Goal: Information Seeking & Learning: Learn about a topic

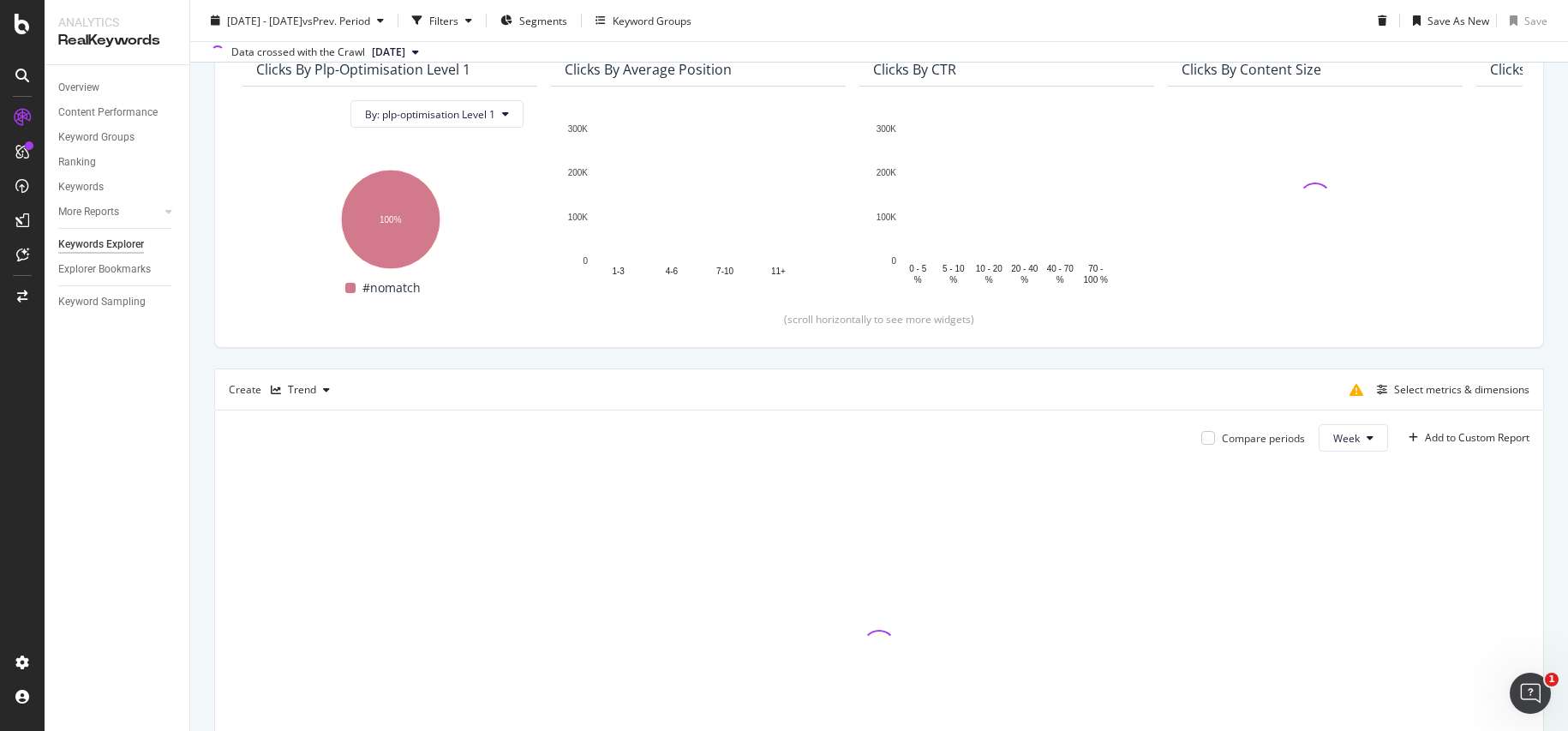
scroll to position [396, 0]
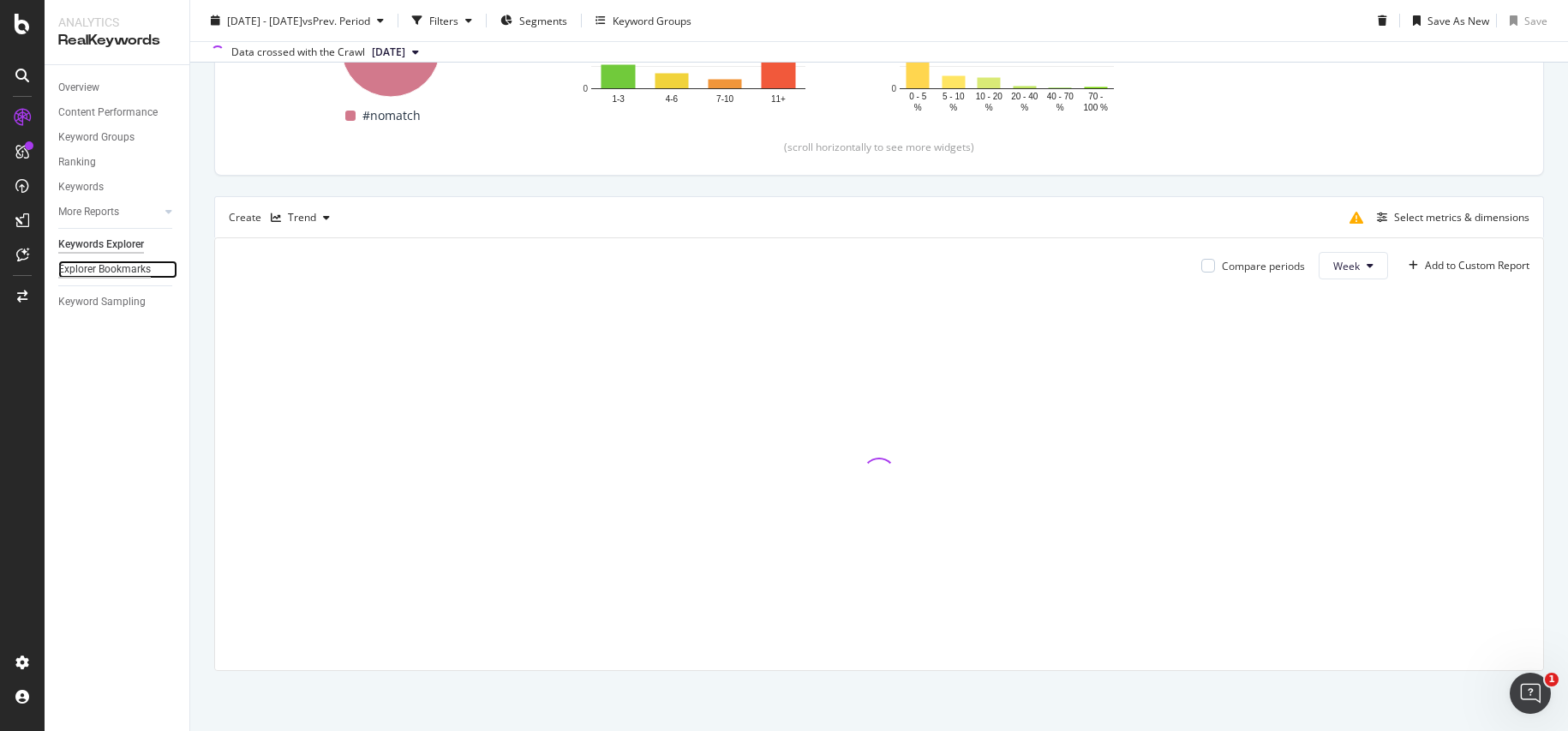
click at [128, 271] on div "Explorer Bookmarks" at bounding box center [104, 269] width 92 height 18
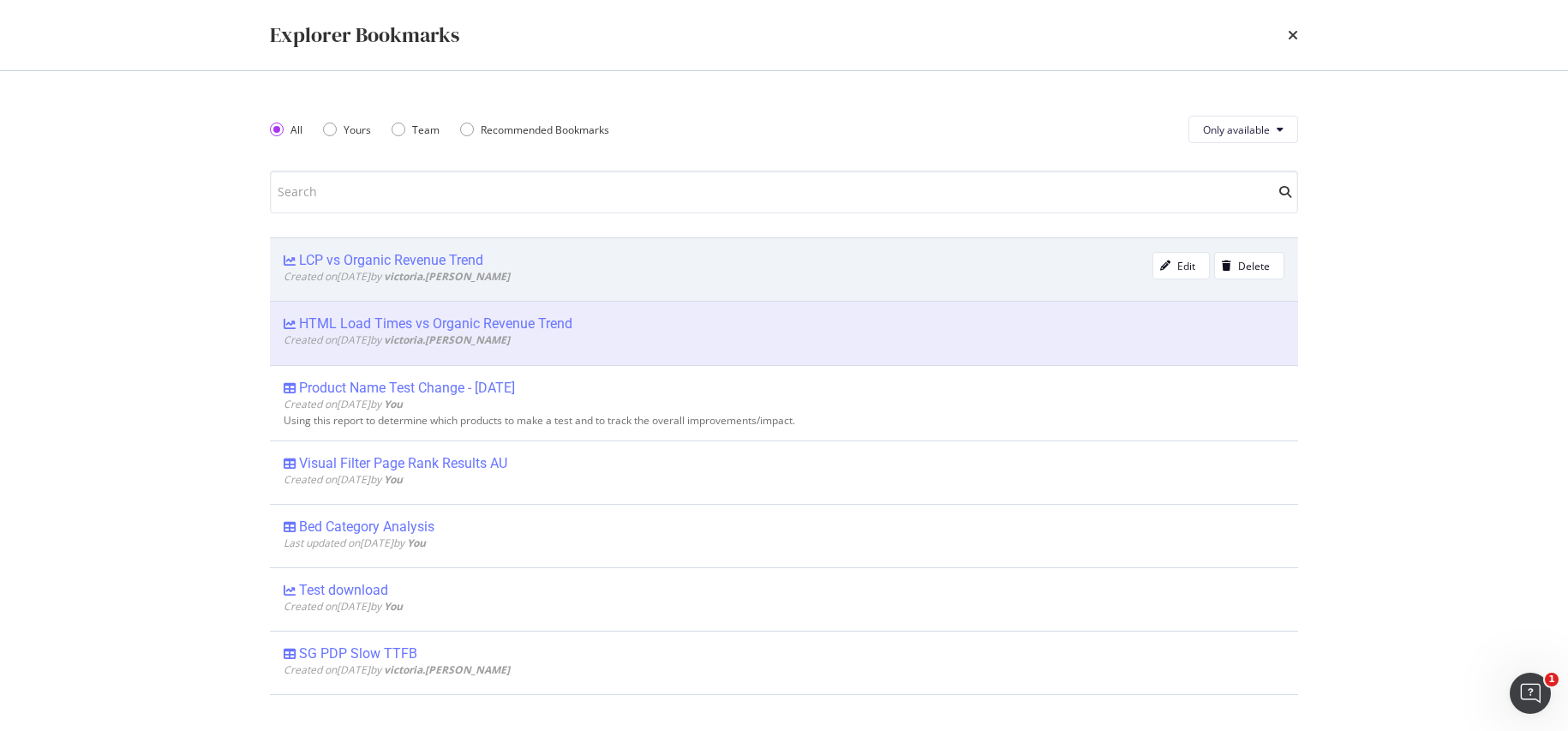
click at [353, 259] on div "LCP vs Organic Revenue Trend" at bounding box center [391, 260] width 184 height 17
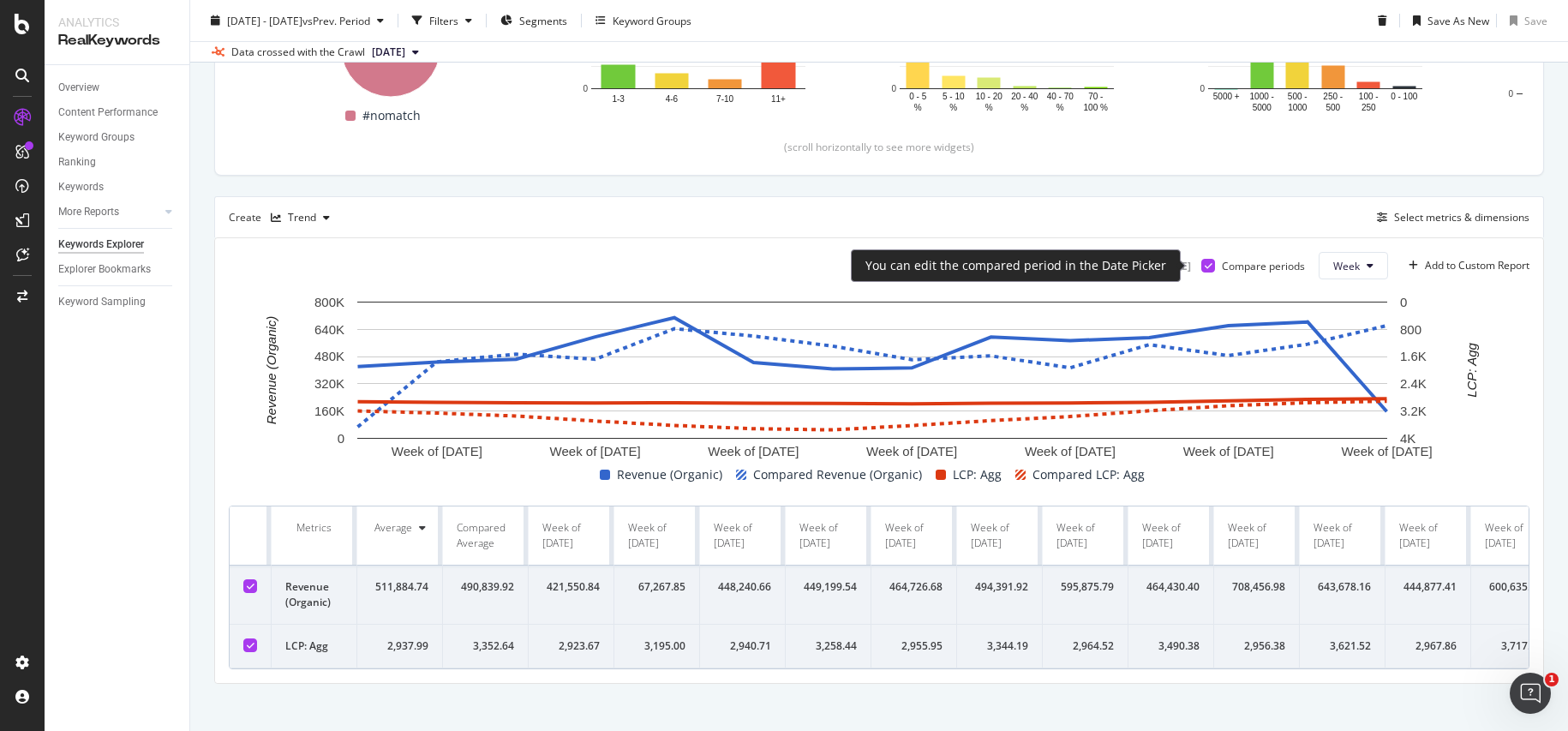
click at [1205, 268] on icon at bounding box center [1209, 265] width 8 height 9
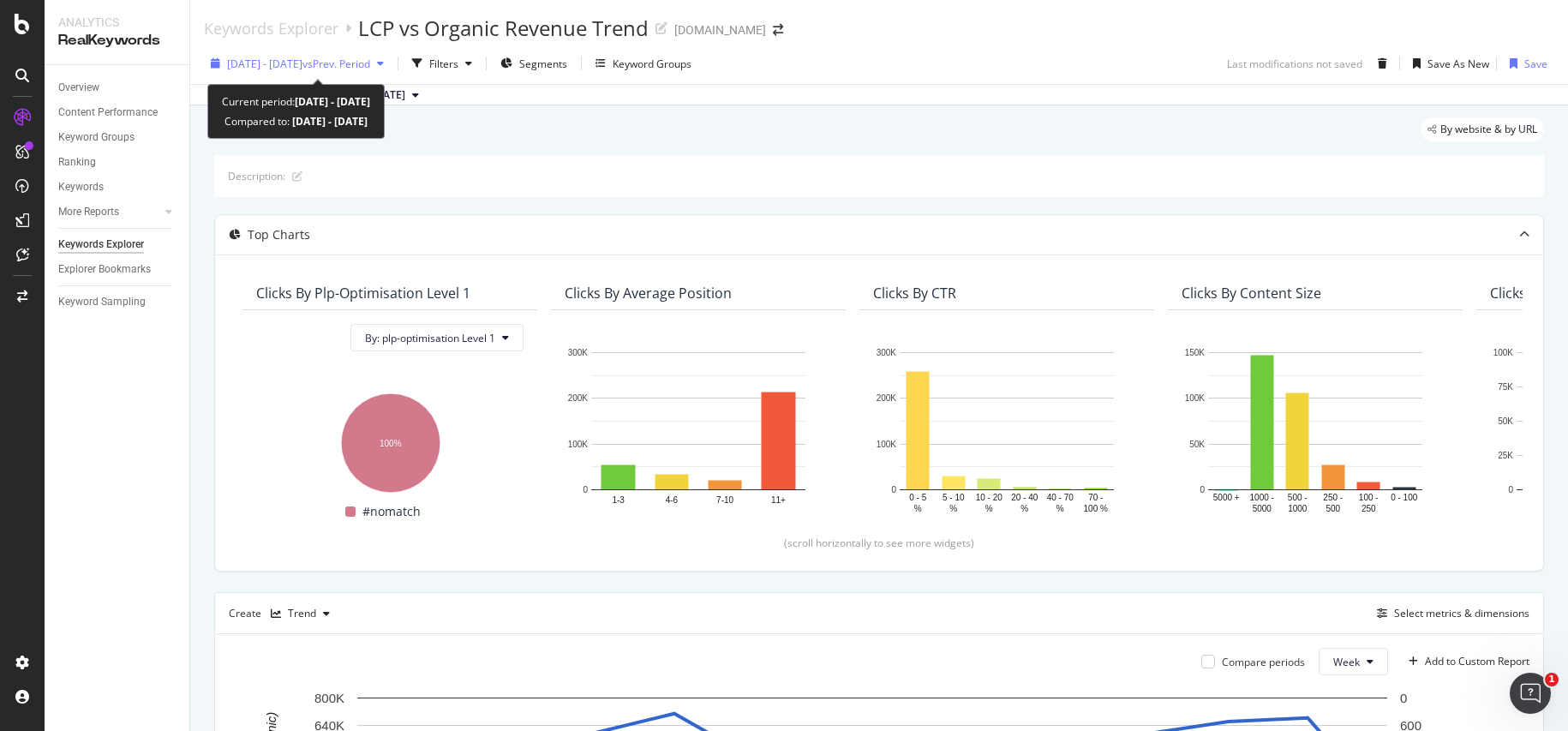
click at [357, 64] on span "vs Prev. Period" at bounding box center [336, 63] width 68 height 14
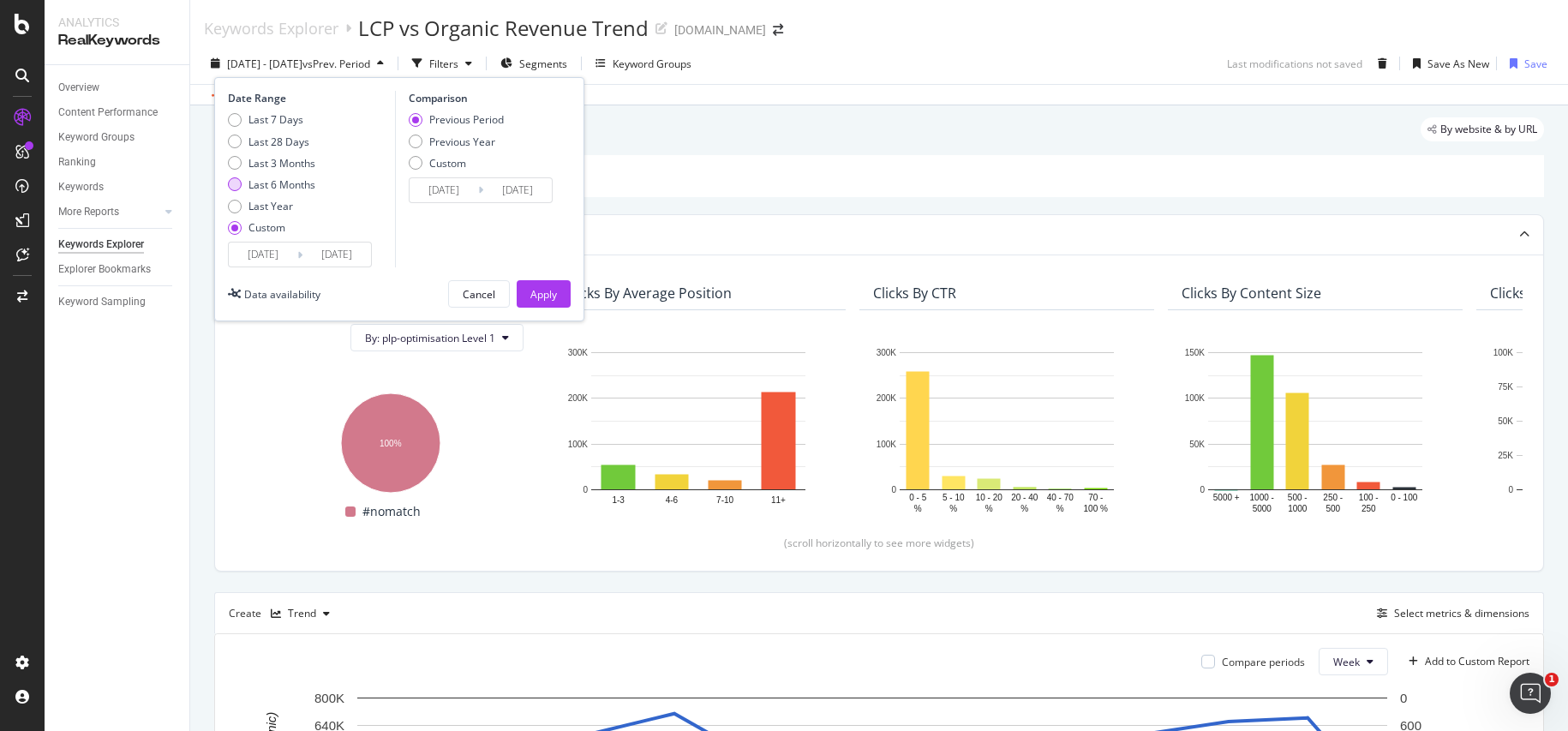
click at [231, 183] on div "Last 6 Months" at bounding box center [234, 184] width 13 height 13
type input "[DATE]"
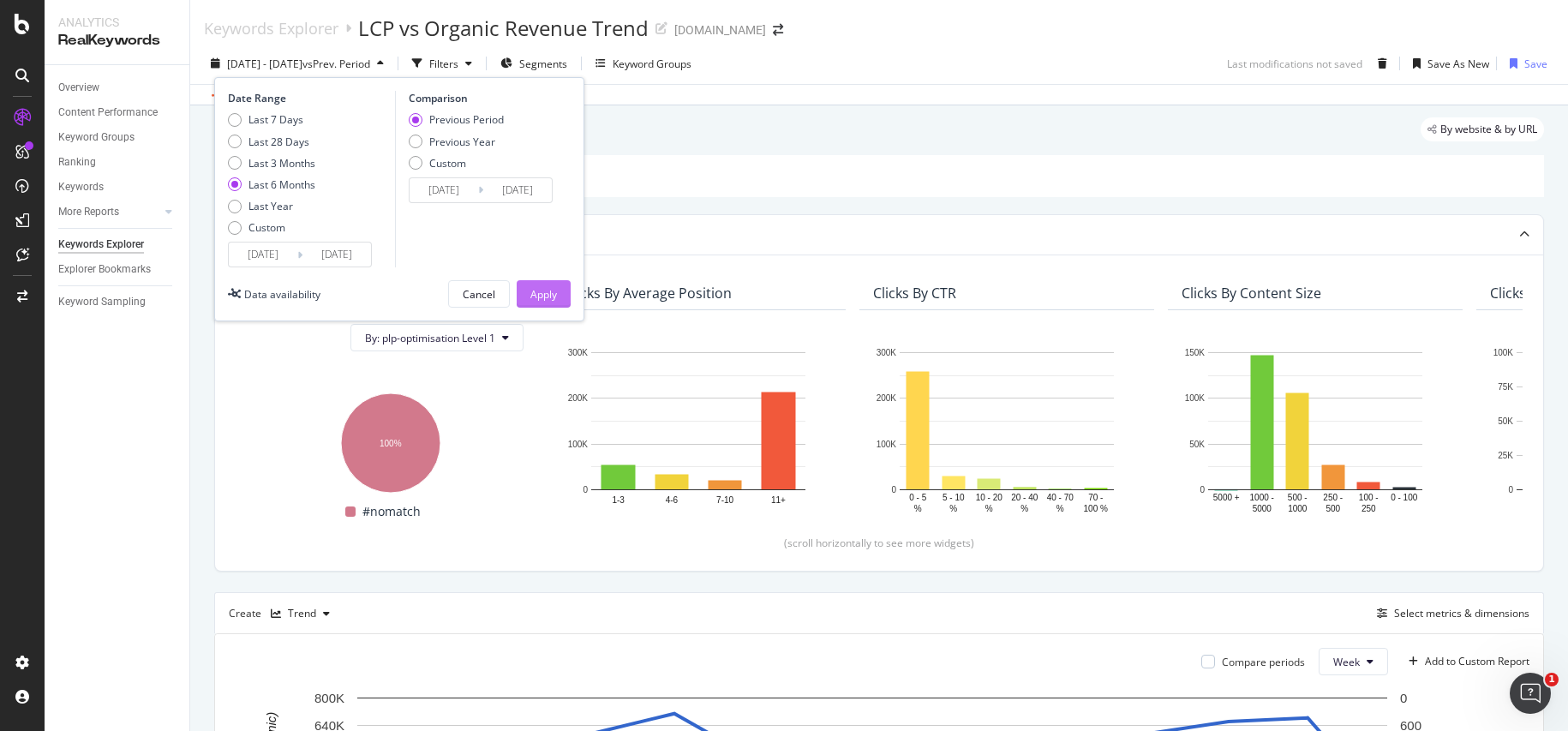
click at [540, 299] on div "Apply" at bounding box center [544, 294] width 27 height 14
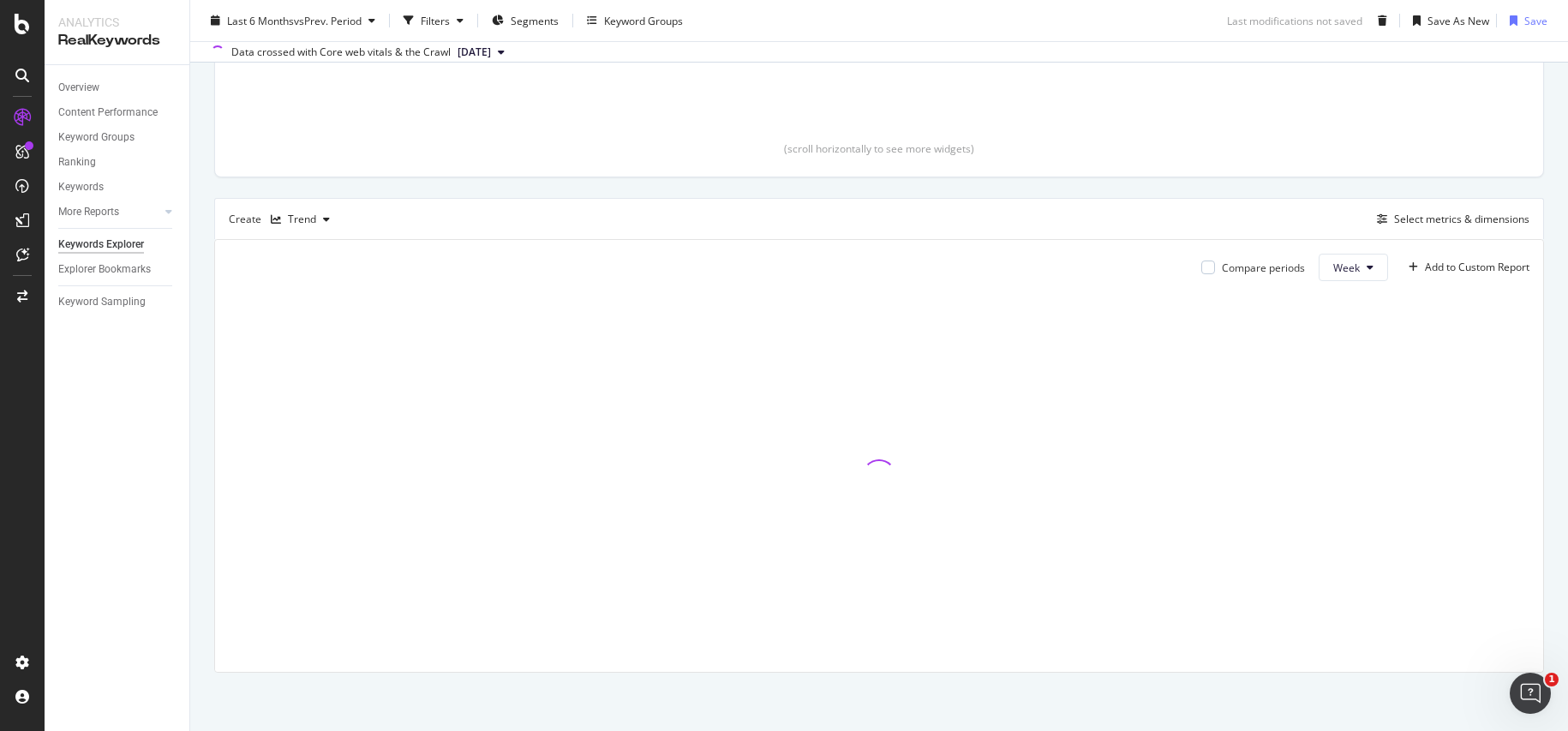
scroll to position [396, 0]
click at [1319, 267] on button "Week" at bounding box center [1354, 265] width 70 height 28
click at [1339, 364] on span "Month" at bounding box center [1335, 363] width 31 height 15
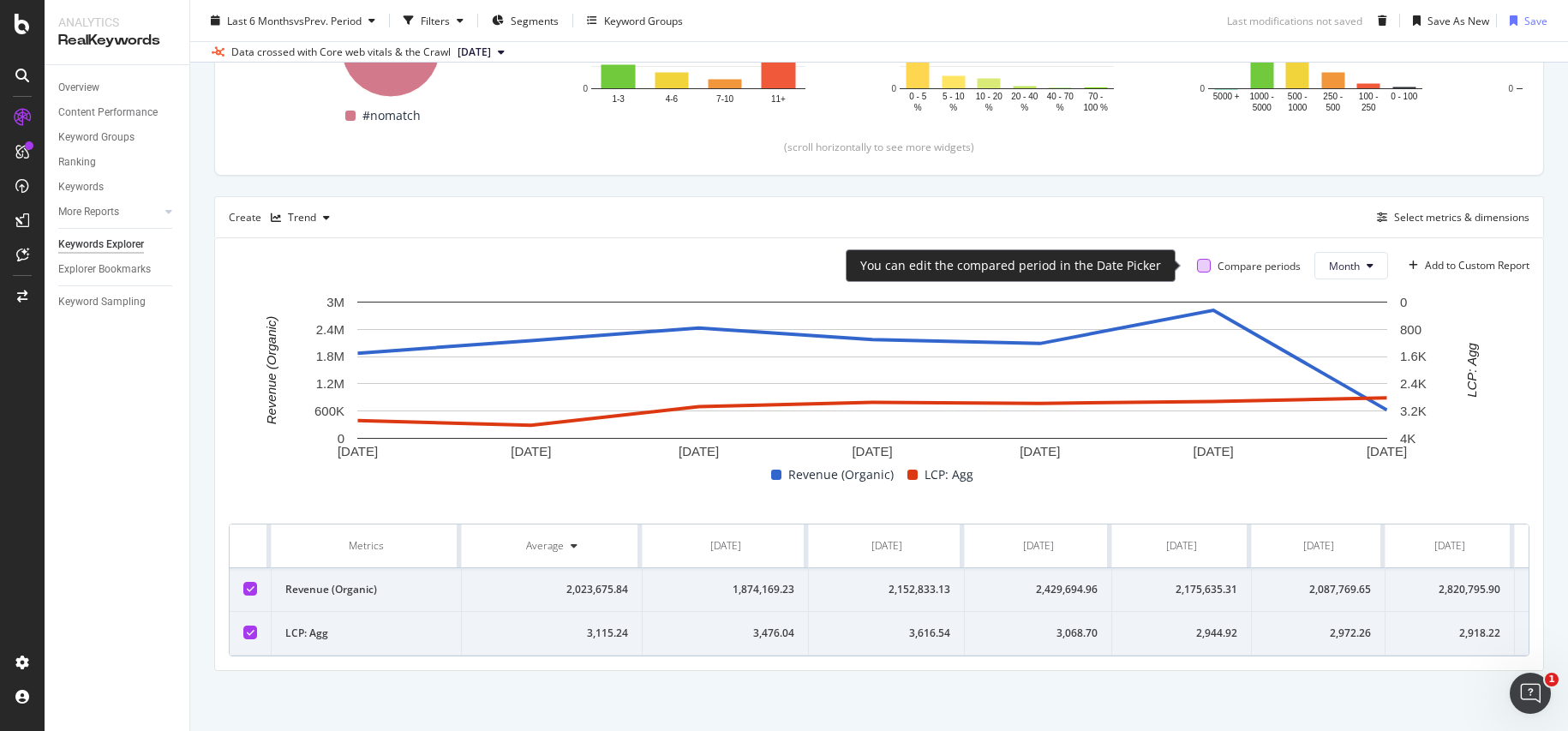
click at [1197, 262] on div at bounding box center [1204, 266] width 13 height 13
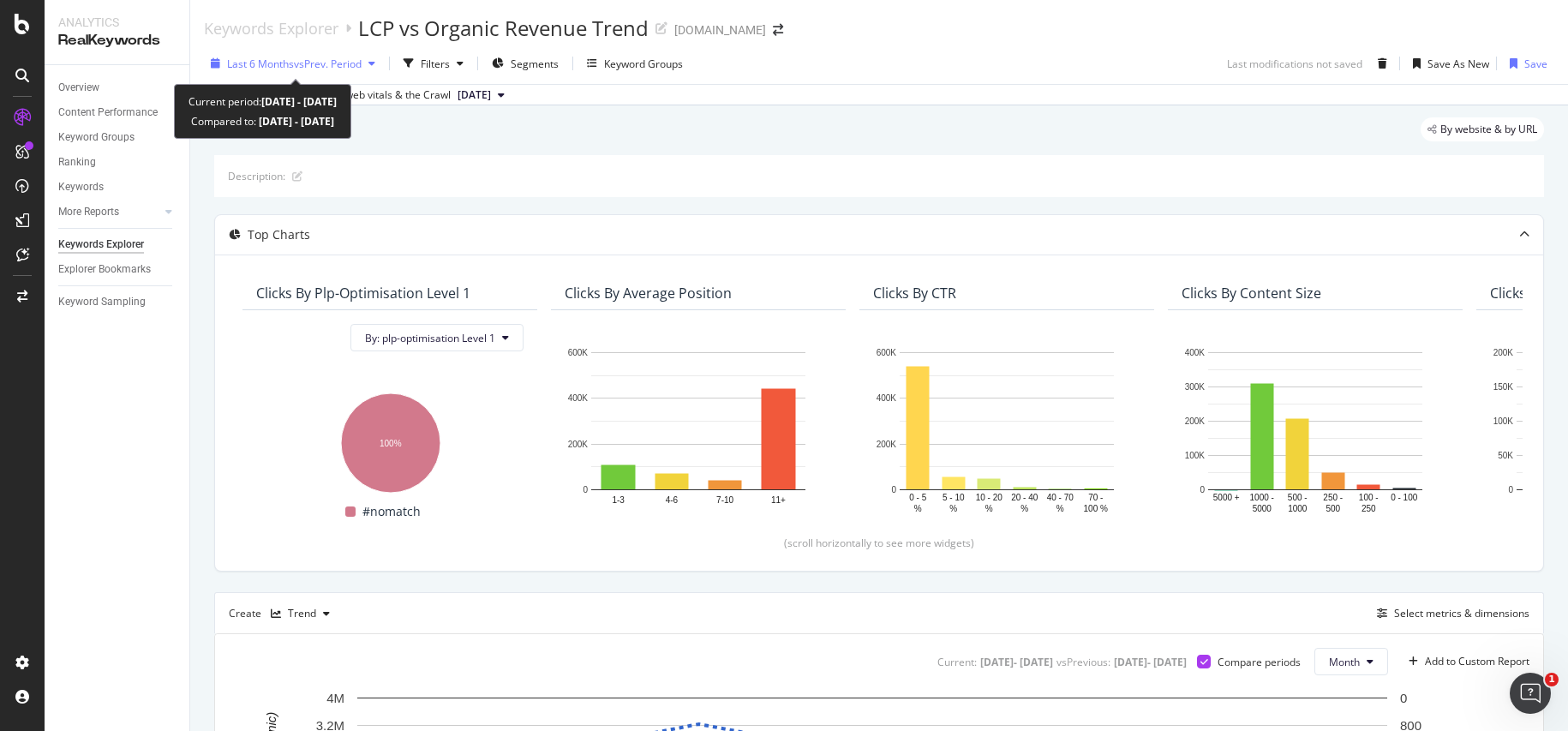
click at [345, 58] on span "vs Prev. Period" at bounding box center [327, 63] width 68 height 14
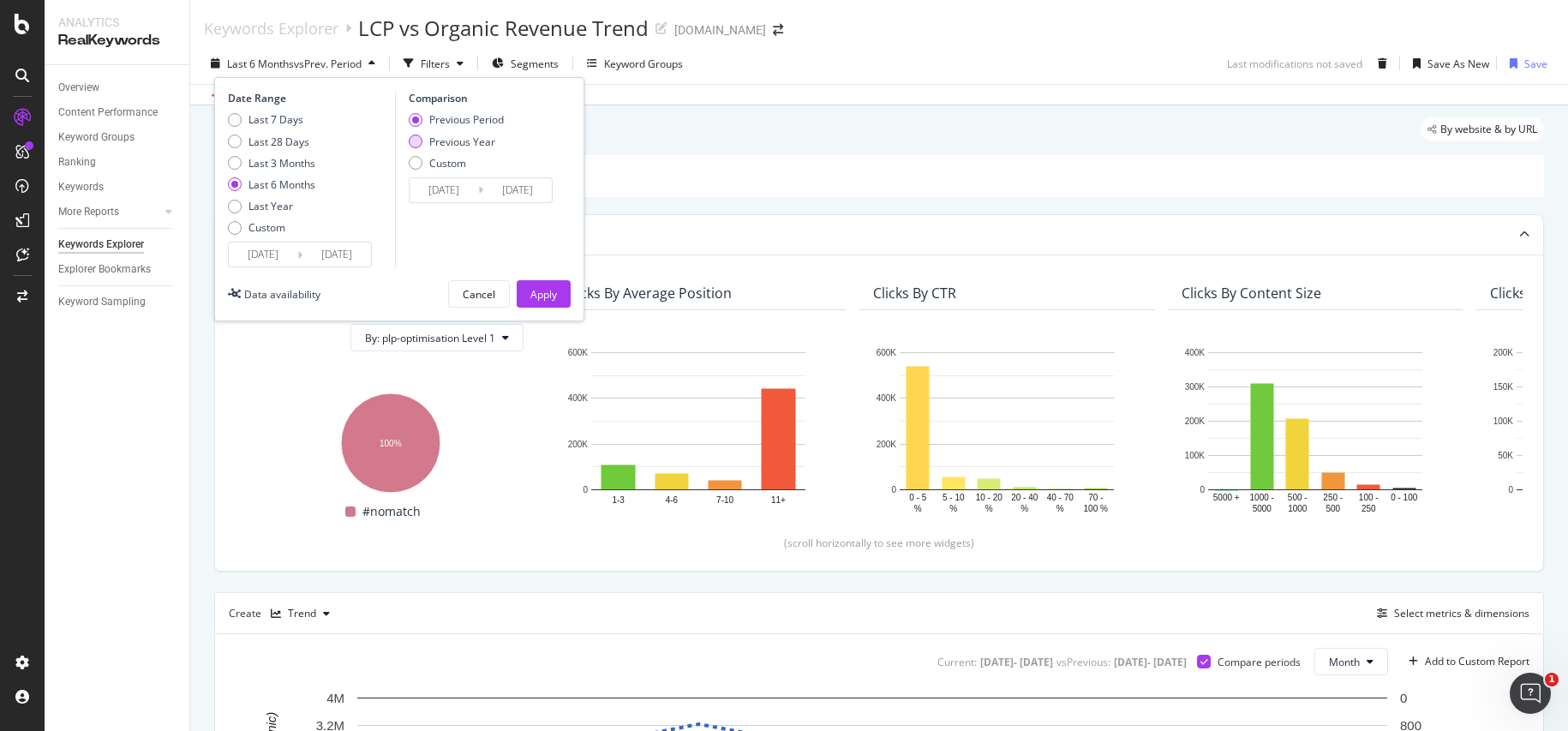
click at [414, 141] on div "Previous Year" at bounding box center [416, 141] width 13 height 13
type input "[DATE]"
click at [548, 294] on div "Apply" at bounding box center [544, 294] width 27 height 14
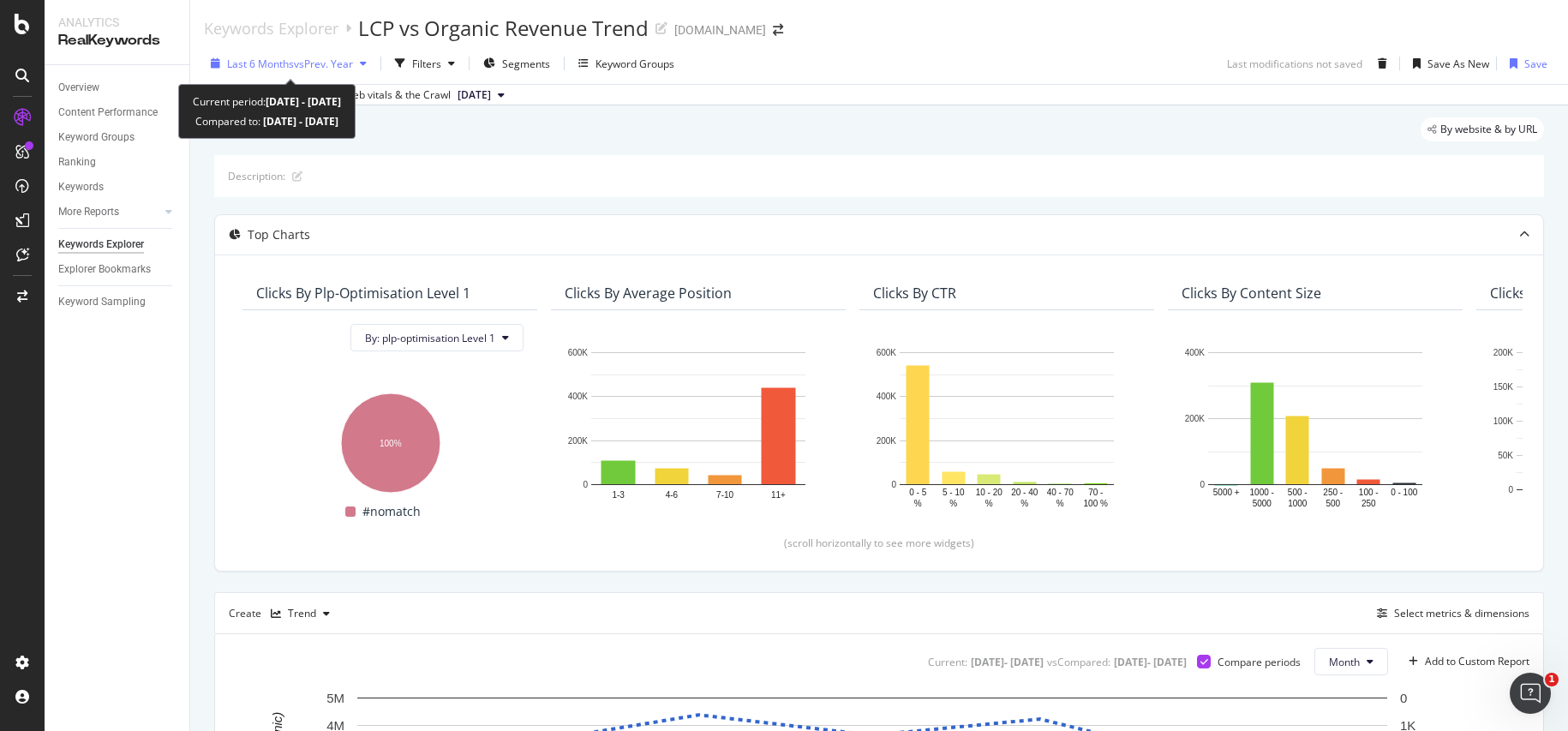
click at [345, 62] on span "vs Prev. Year" at bounding box center [323, 63] width 59 height 14
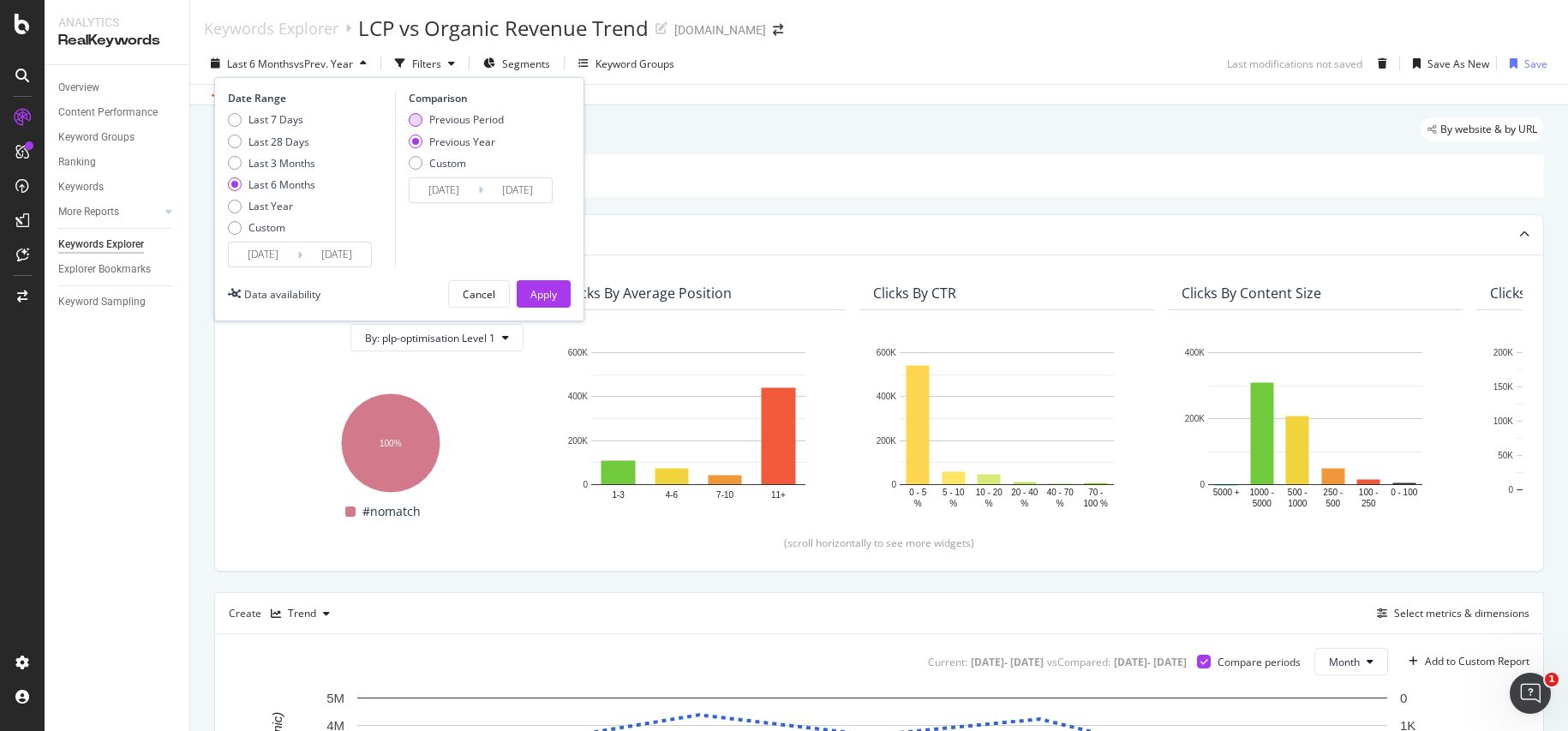
click at [414, 119] on div "Previous Period" at bounding box center [416, 120] width 13 height 13
type input "[DATE]"
click at [556, 298] on div "Apply" at bounding box center [544, 294] width 27 height 14
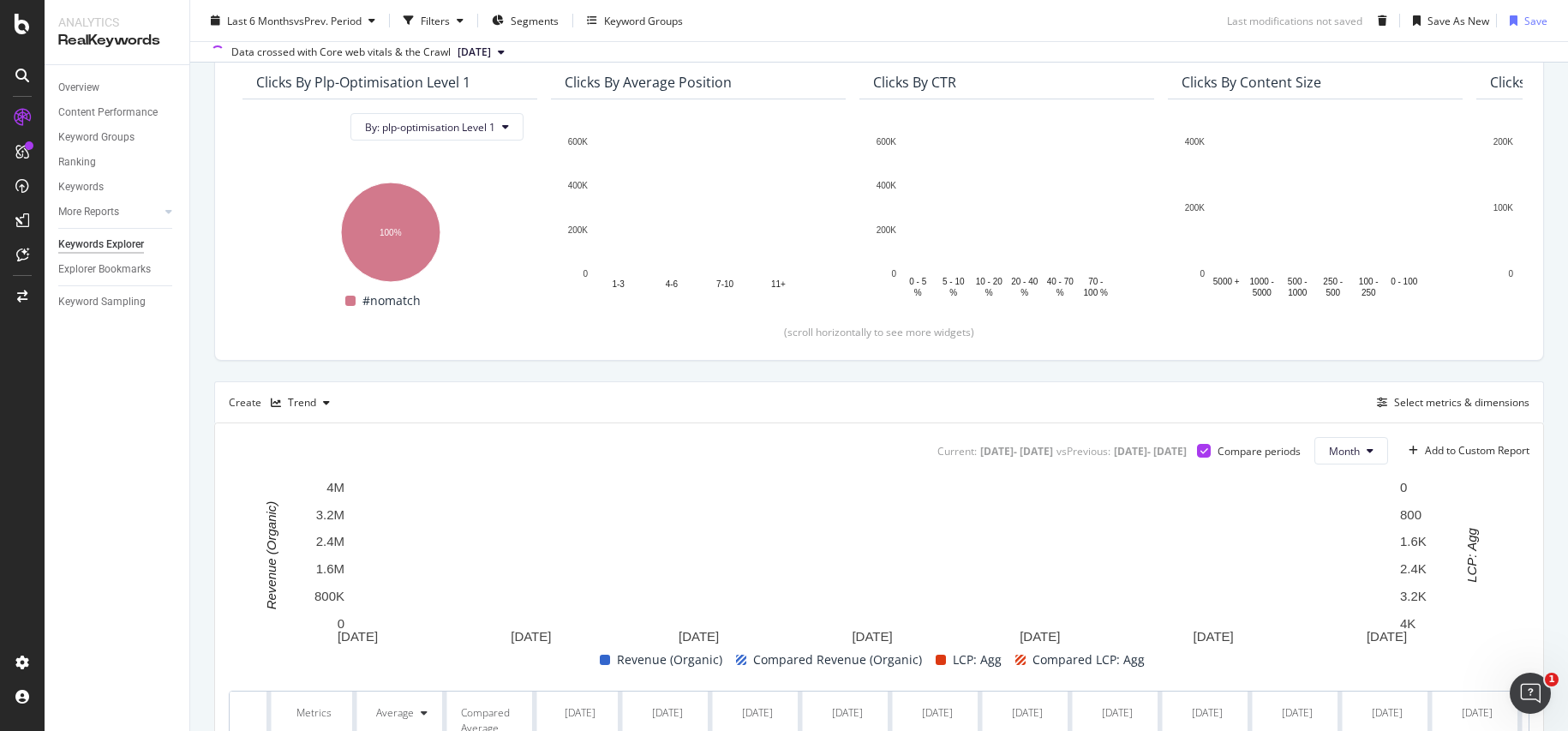
scroll to position [332, 0]
